Goal: Task Accomplishment & Management: Use online tool/utility

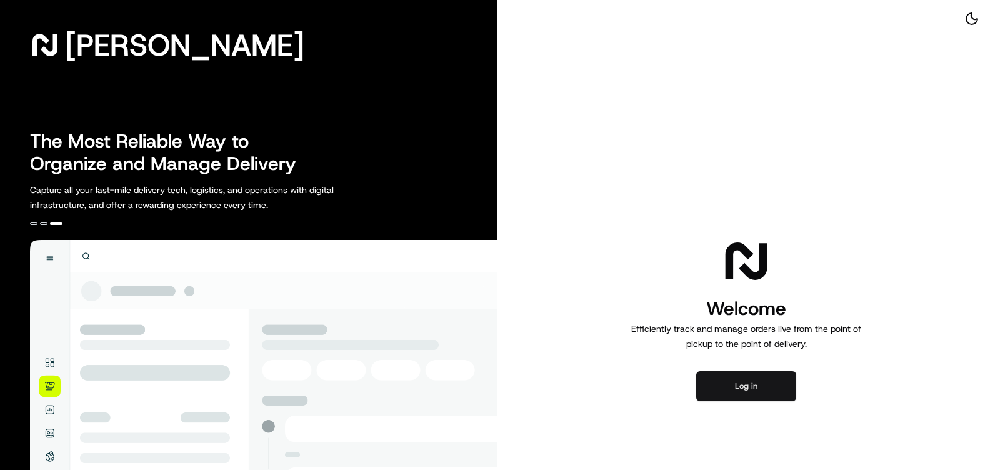
click at [755, 398] on button "Log in" at bounding box center [746, 386] width 100 height 30
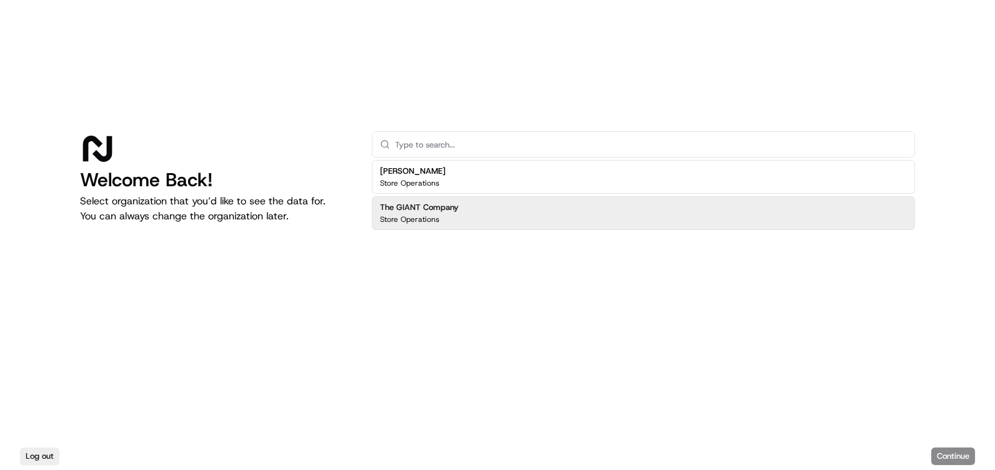
click at [563, 233] on div "Martin's Store Operations The GIANT Company Store Operations" at bounding box center [643, 275] width 543 height 234
click at [573, 221] on div "The GIANT Company Store Operations" at bounding box center [643, 213] width 543 height 34
click at [950, 457] on button "Continue" at bounding box center [953, 457] width 44 height 18
